Goal: Task Accomplishment & Management: Complete application form

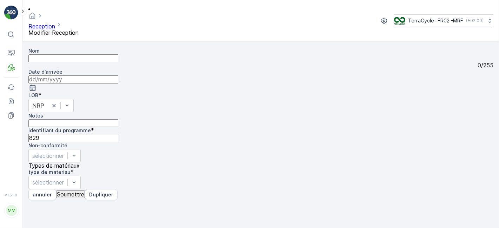
type input "1Z501F8R6892589876"
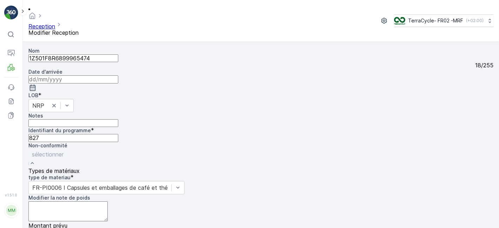
type poids "26.22"
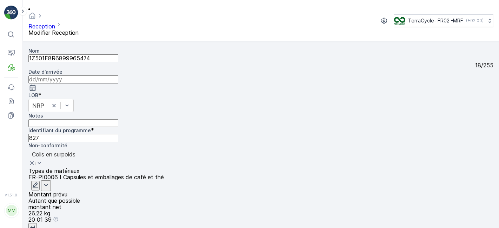
scroll to position [0, 0]
